Goal: Information Seeking & Learning: Find specific fact

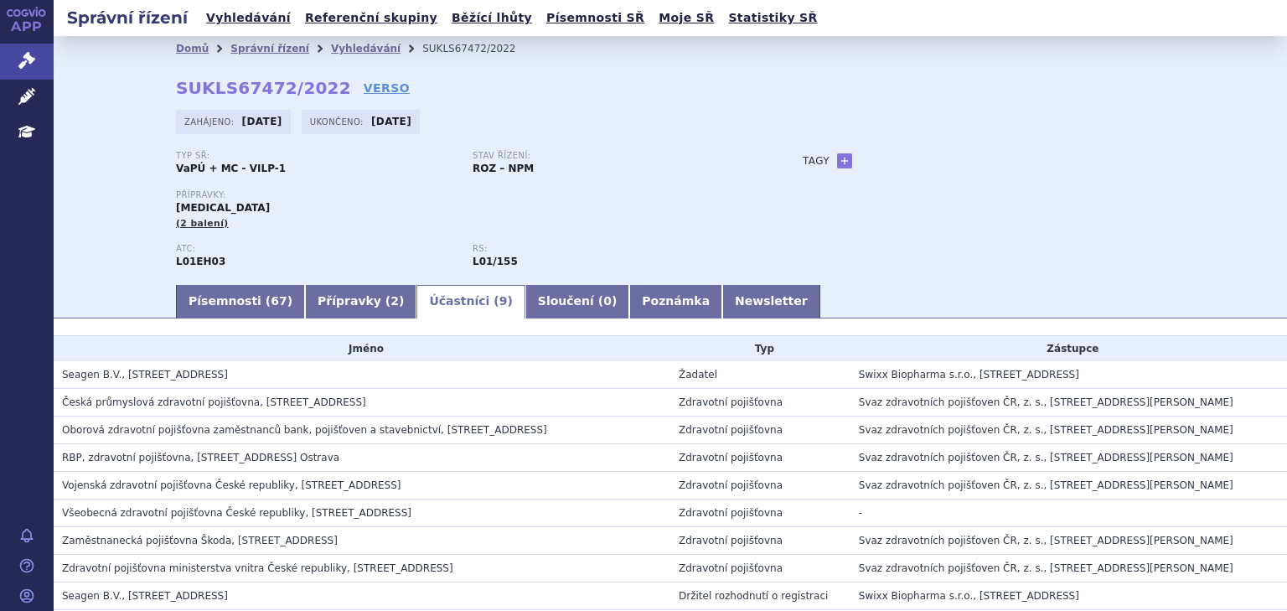
scroll to position [23, 0]
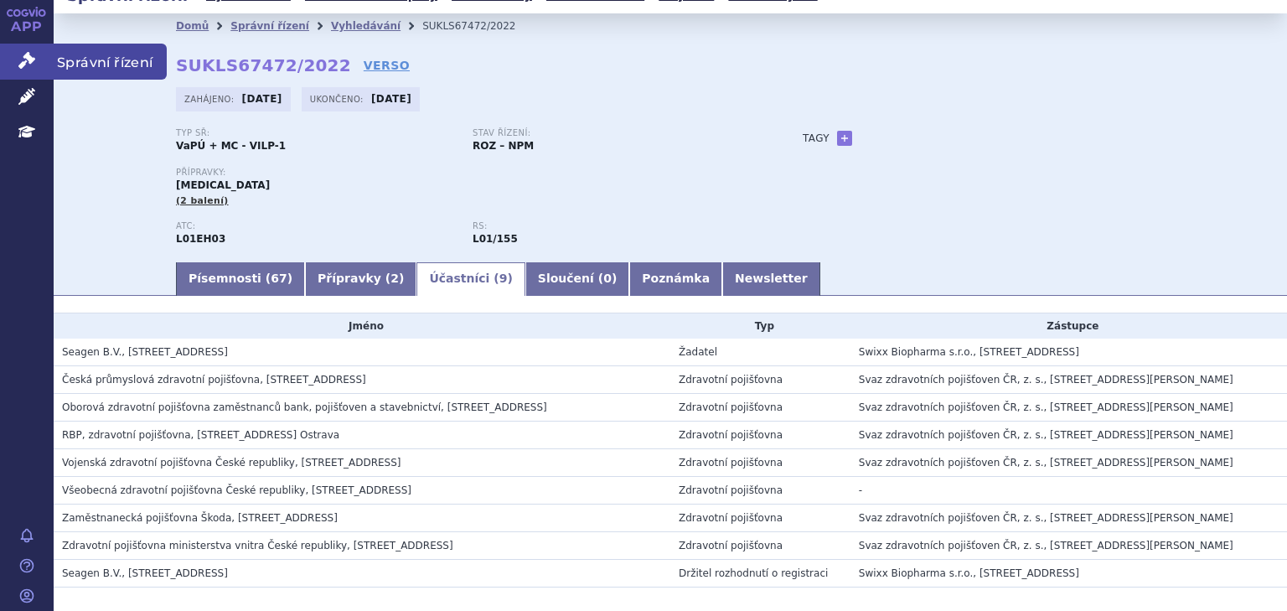
click at [17, 54] on link "Správní řízení" at bounding box center [27, 61] width 54 height 35
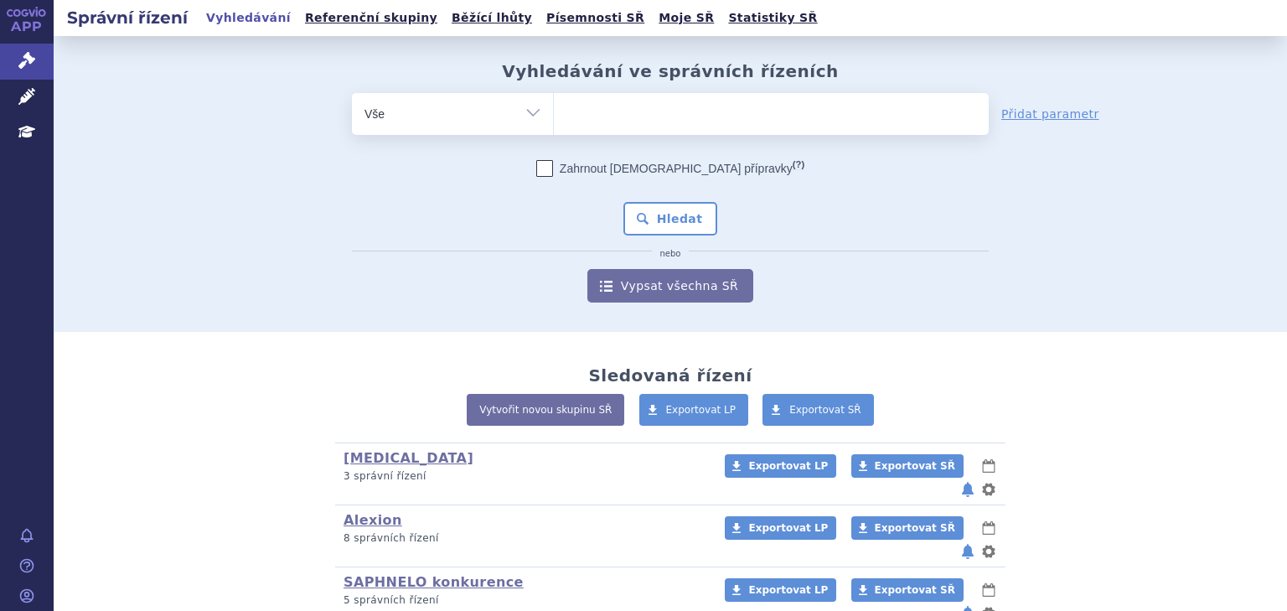
click at [611, 112] on ul at bounding box center [771, 110] width 435 height 35
click at [554, 112] on select at bounding box center [553, 113] width 1 height 42
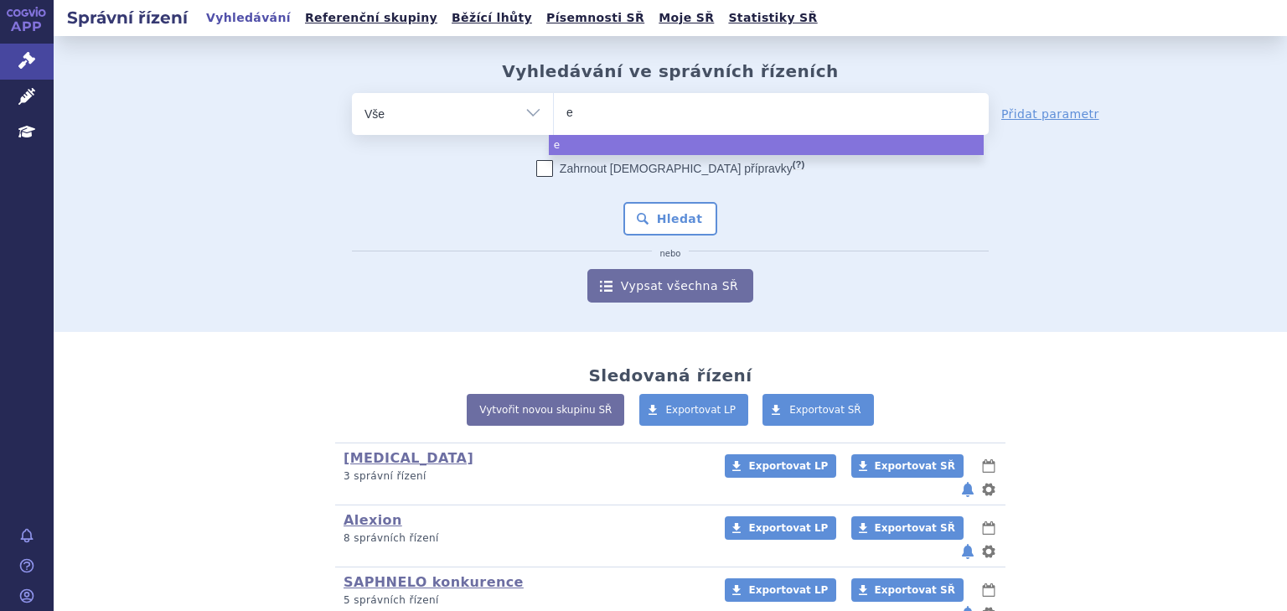
type input "en"
type input "enh"
type input "enher"
type input "enhertu"
select select "enhertu"
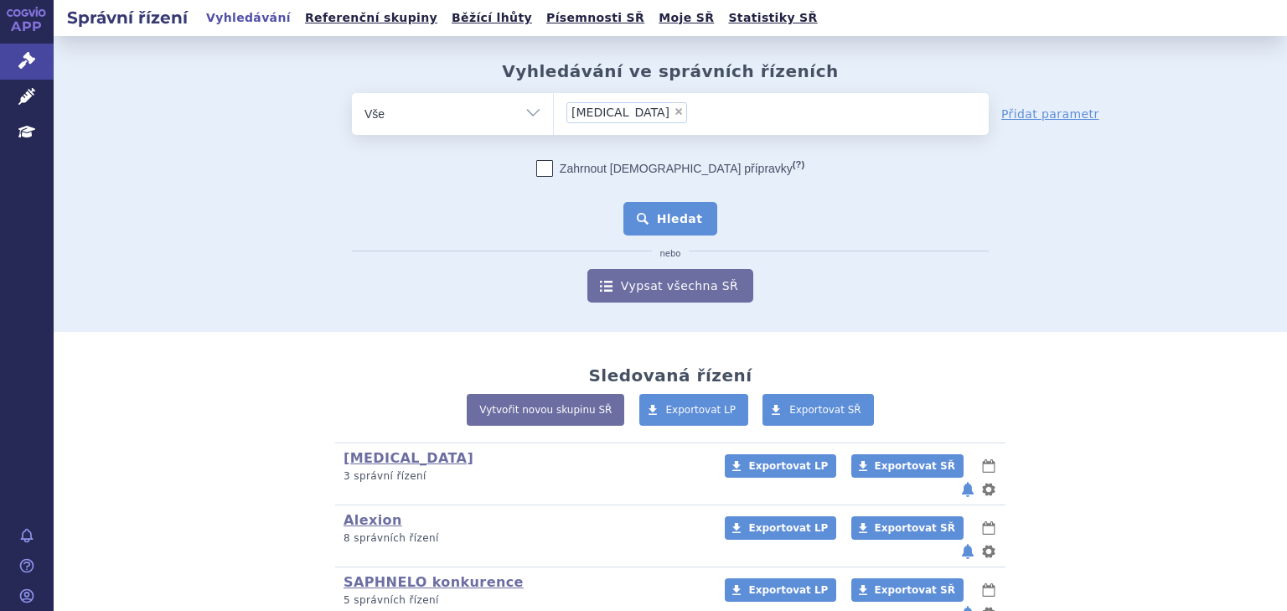
click at [670, 210] on button "Hledat" at bounding box center [671, 219] width 95 height 34
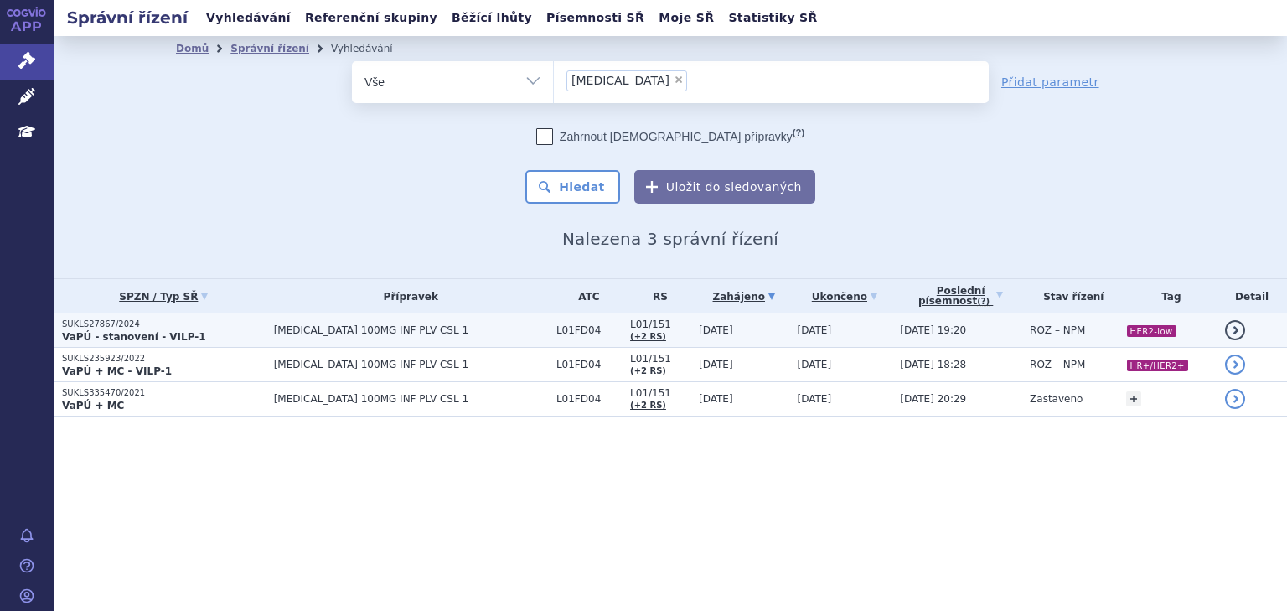
click at [325, 329] on span "ENHERTU 100MG INF PLV CSL 1" at bounding box center [411, 330] width 274 height 12
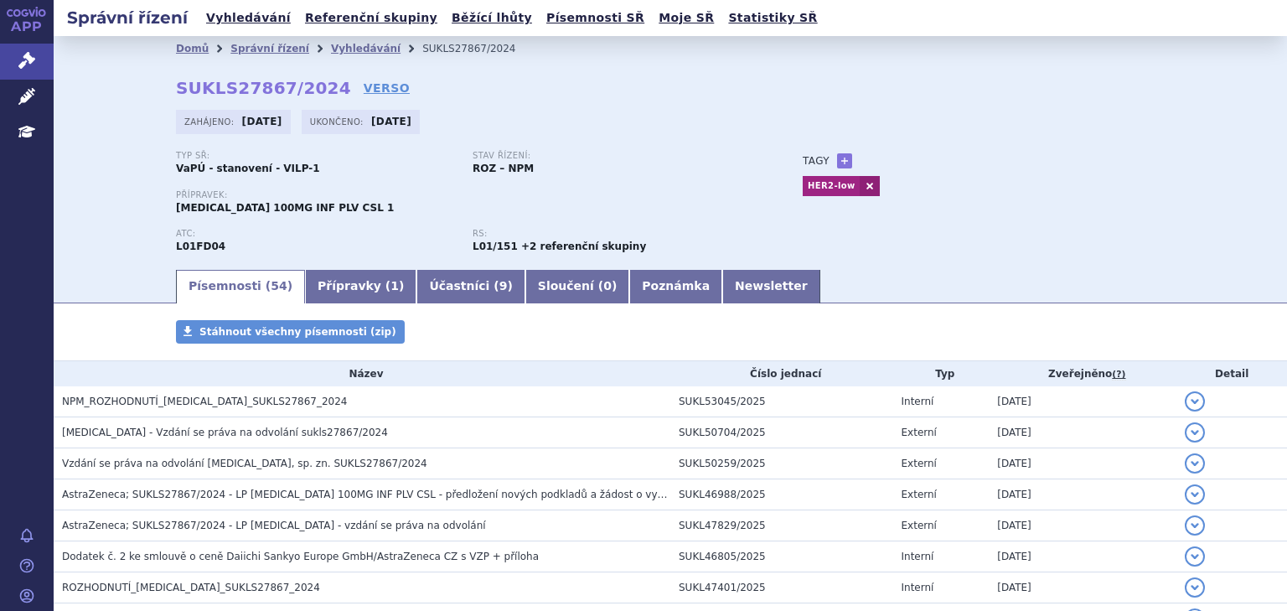
click at [365, 299] on link "Přípravky ( 1 )" at bounding box center [360, 287] width 111 height 34
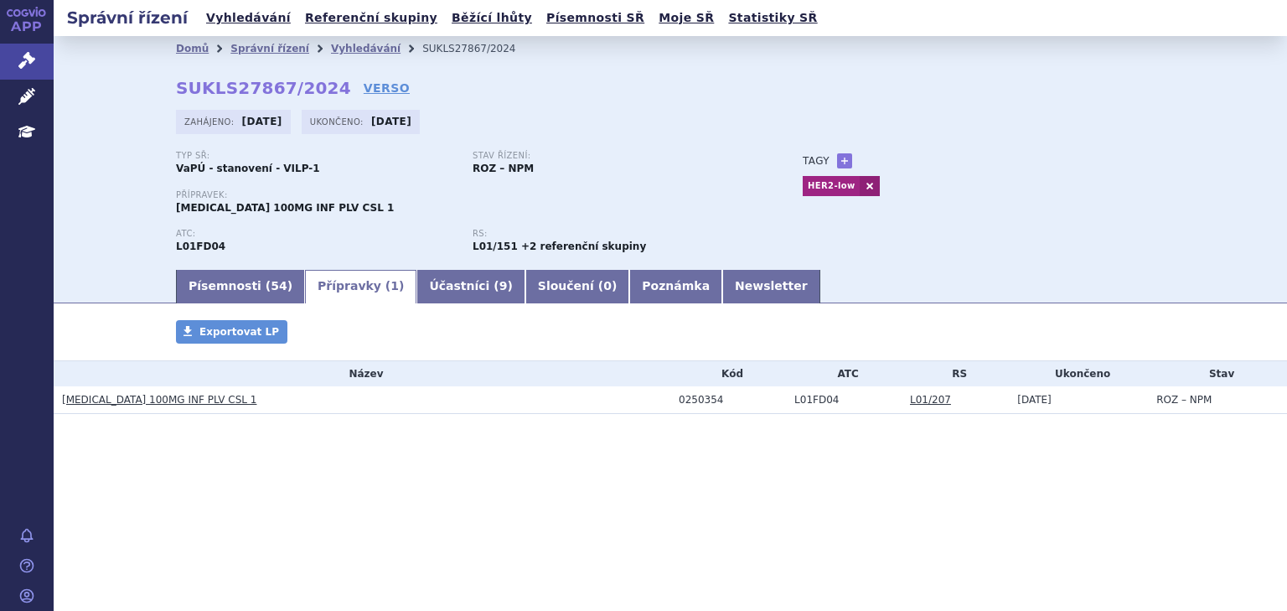
click at [168, 396] on link "[MEDICAL_DATA] 100MG INF PLV CSL 1" at bounding box center [159, 400] width 194 height 12
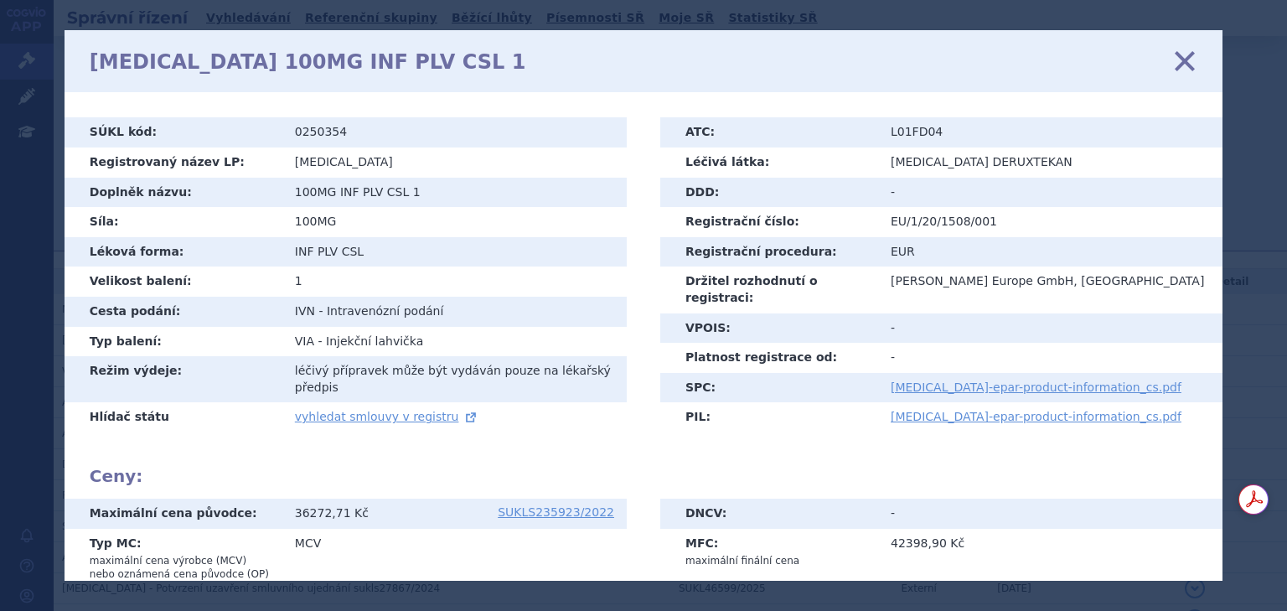
click at [855, 343] on th "Platnost registrace od:" at bounding box center [769, 358] width 218 height 30
